Goal: Information Seeking & Learning: Learn about a topic

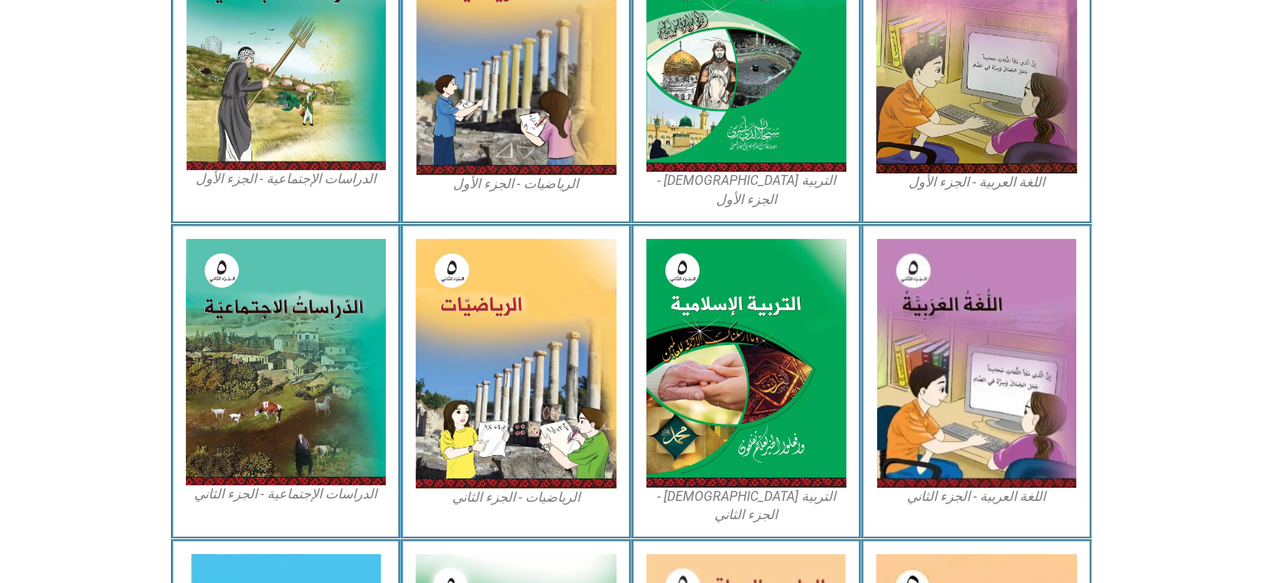
scroll to position [614, 0]
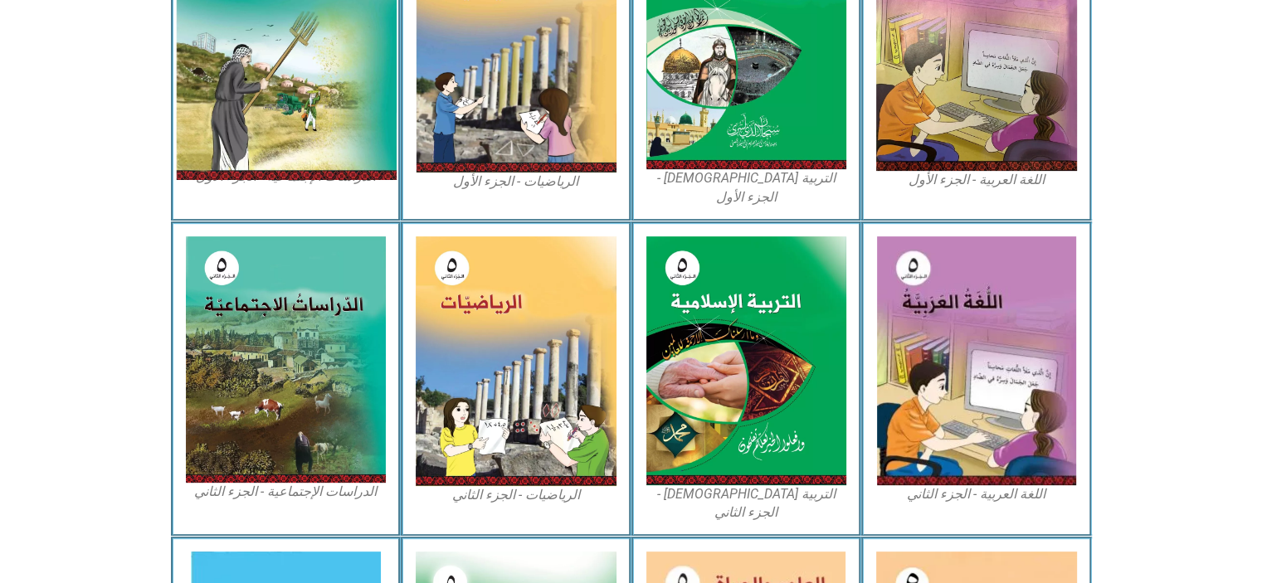
click at [321, 129] on img at bounding box center [285, 44] width 221 height 272
click at [250, 124] on img at bounding box center [285, 44] width 221 height 272
click at [305, 127] on img at bounding box center [285, 44] width 221 height 272
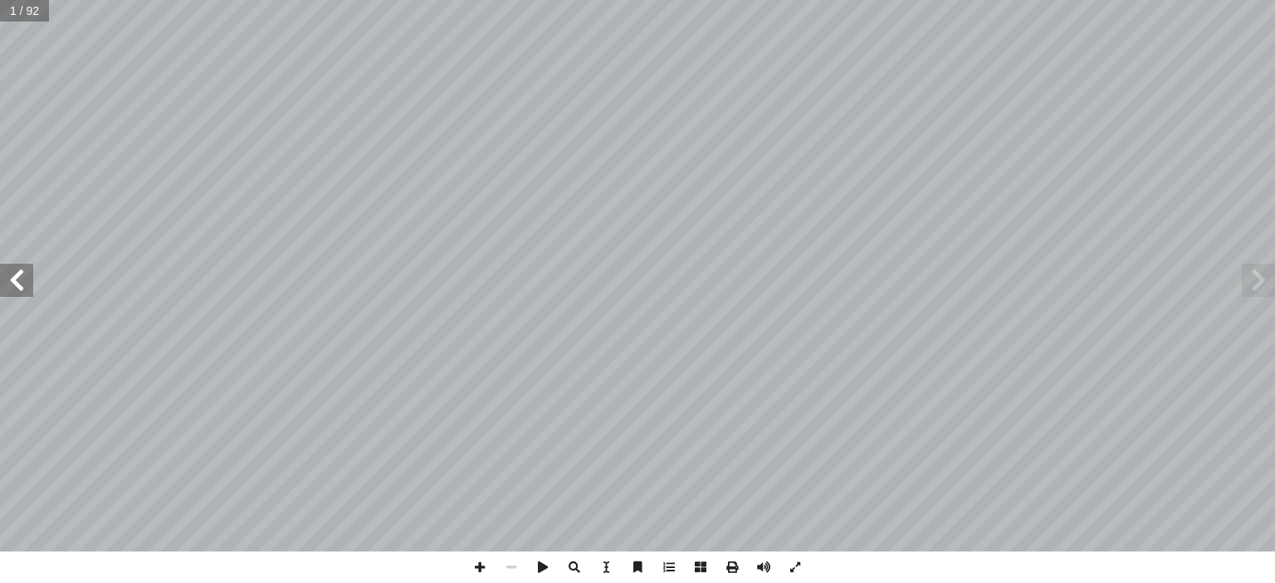
click at [29, 293] on span at bounding box center [16, 280] width 33 height 33
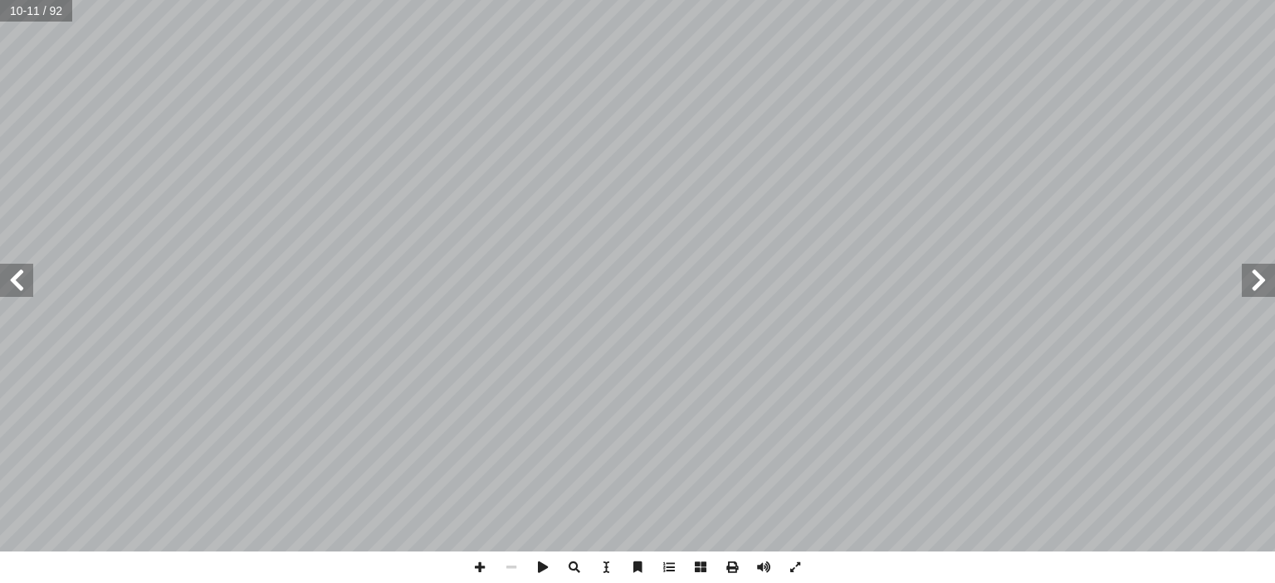
click at [1265, 275] on span at bounding box center [1257, 280] width 33 height 33
click at [10, 279] on span at bounding box center [16, 280] width 33 height 33
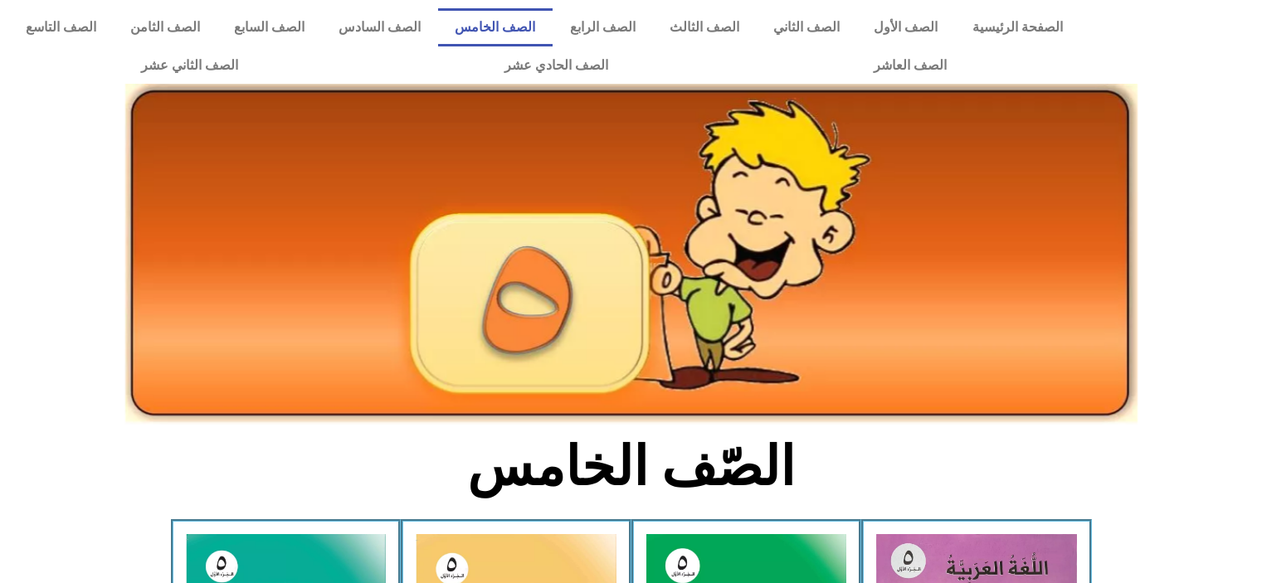
scroll to position [614, 0]
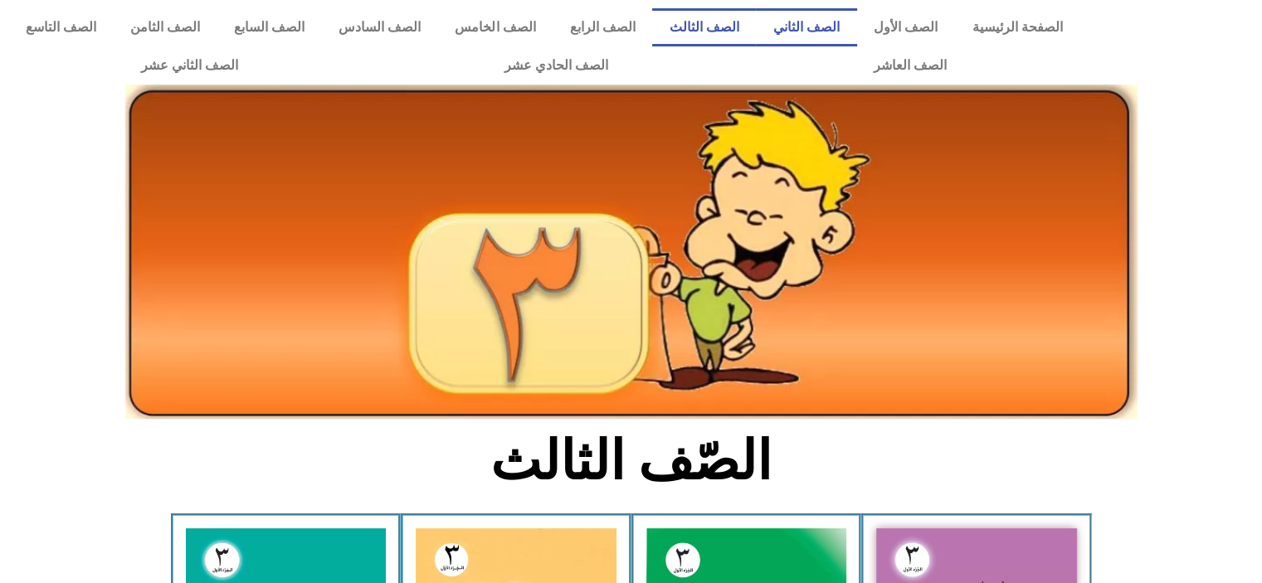
click at [830, 32] on link "الصف الثاني" at bounding box center [806, 27] width 100 height 38
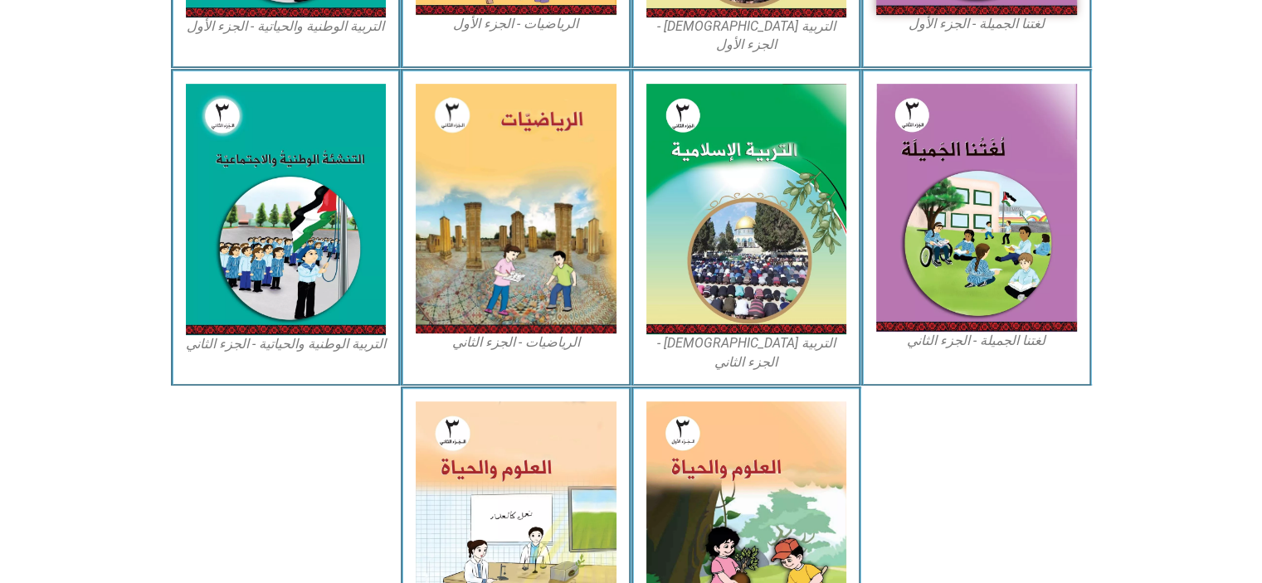
scroll to position [797, 0]
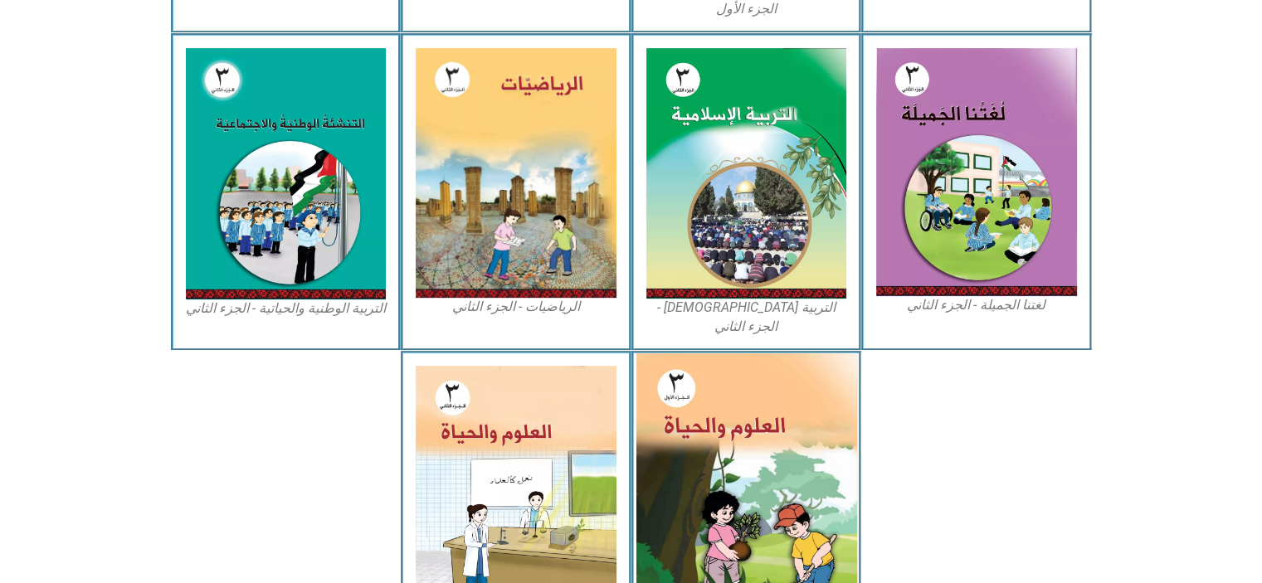
click at [760, 440] on img at bounding box center [746, 491] width 221 height 275
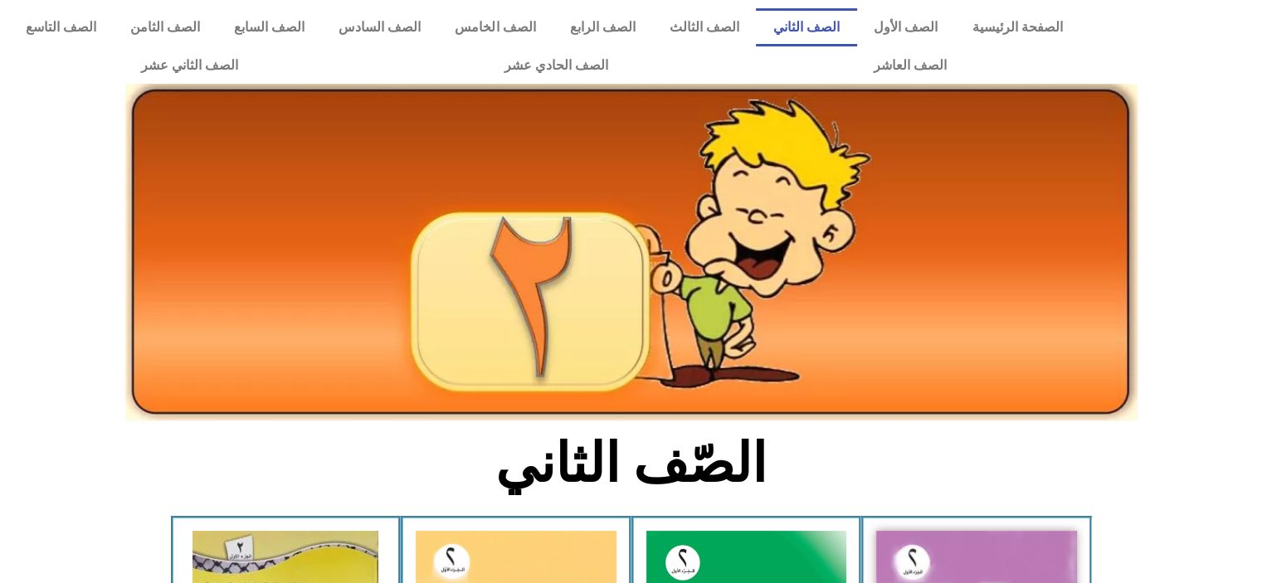
scroll to position [175, 0]
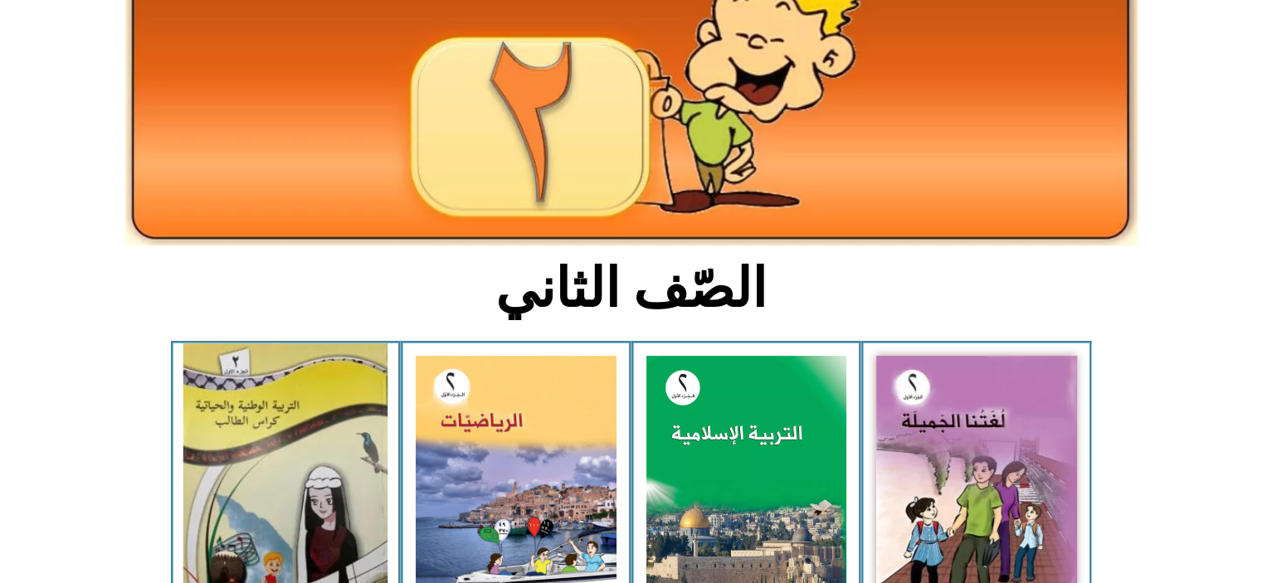
click at [262, 456] on img at bounding box center [285, 481] width 204 height 274
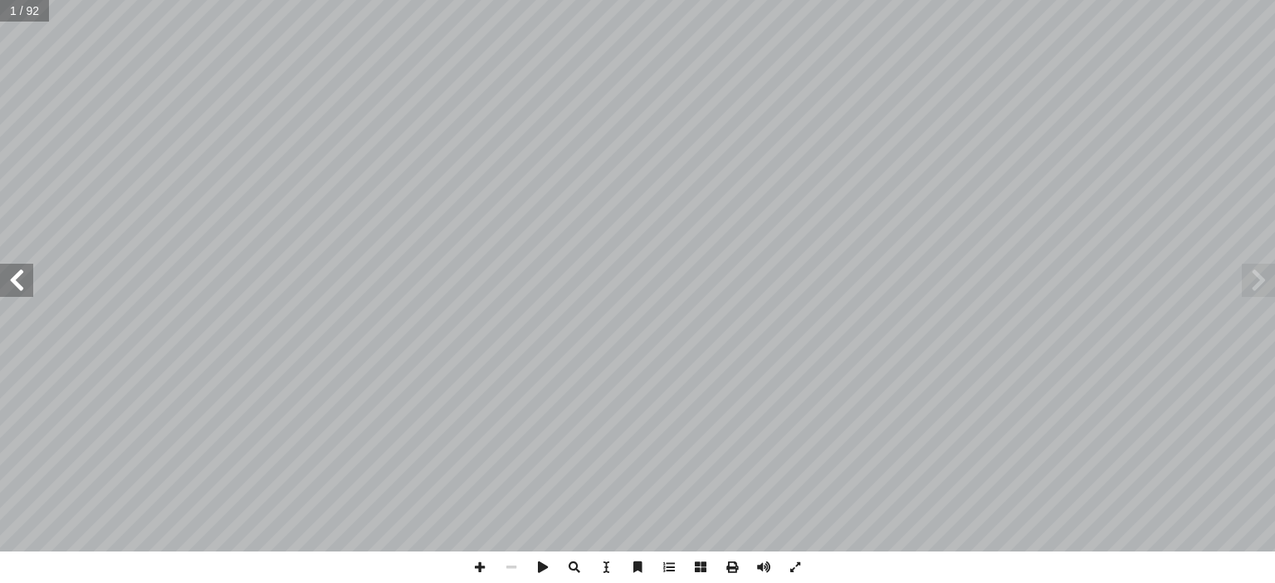
click at [17, 288] on span at bounding box center [16, 280] width 33 height 33
click at [1274, 283] on span at bounding box center [1257, 280] width 33 height 33
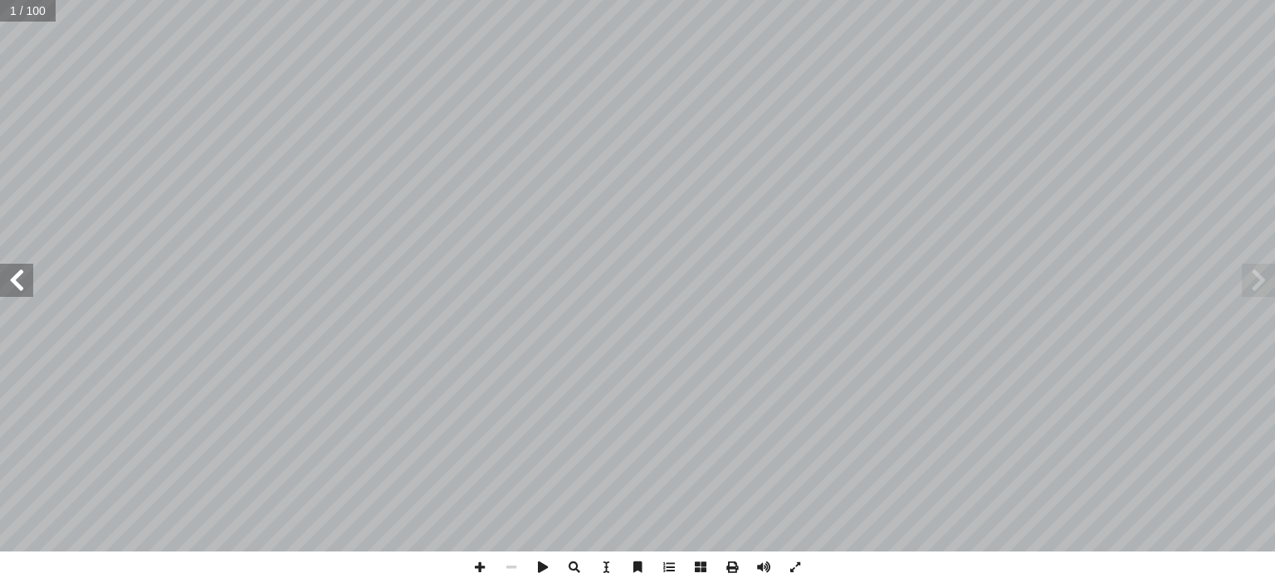
click at [7, 276] on span at bounding box center [16, 280] width 33 height 33
click at [734, 568] on span at bounding box center [732, 568] width 32 height 32
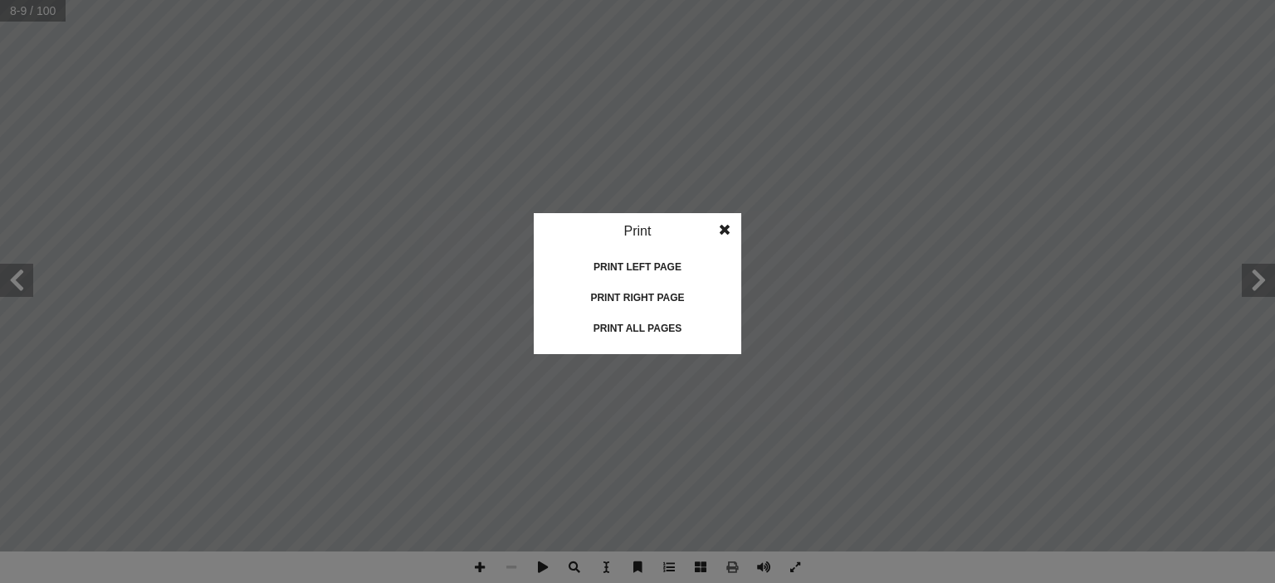
click at [641, 324] on div "Print all pages" at bounding box center [637, 328] width 166 height 27
click at [724, 232] on span at bounding box center [725, 229] width 30 height 33
